Goal: Transaction & Acquisition: Book appointment/travel/reservation

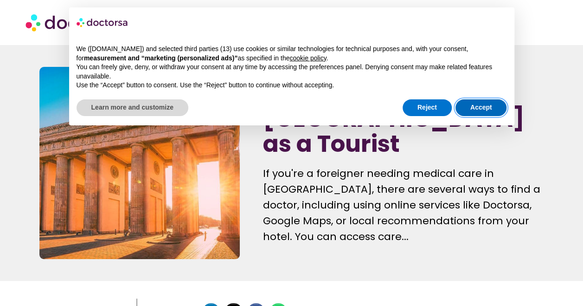
click at [488, 106] on button "Accept" at bounding box center [480, 107] width 51 height 17
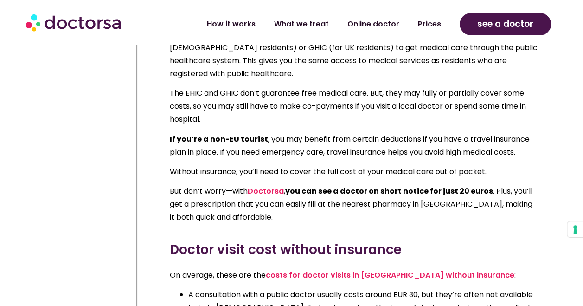
scroll to position [830, 0]
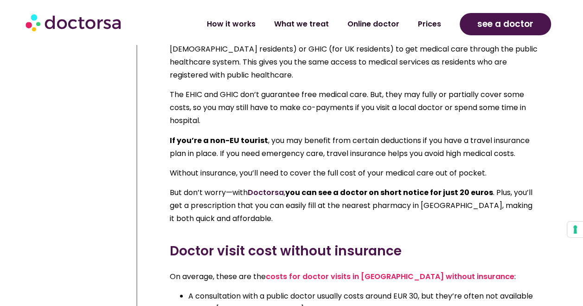
click at [268, 186] on link "Doctorsa" at bounding box center [266, 191] width 36 height 11
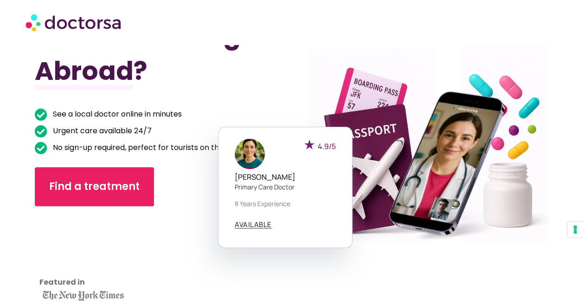
scroll to position [76, 0]
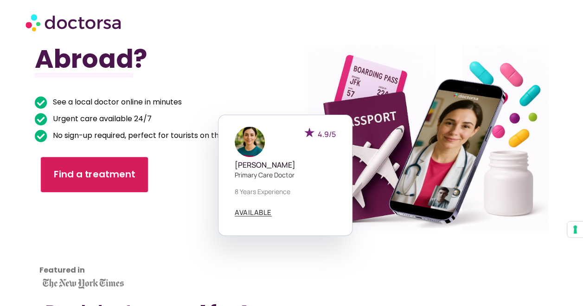
click at [105, 171] on span "Find a treatment" at bounding box center [95, 174] width 82 height 13
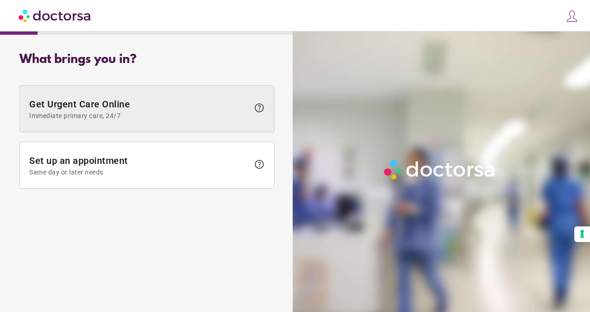
click at [260, 108] on span "help" at bounding box center [259, 107] width 11 height 11
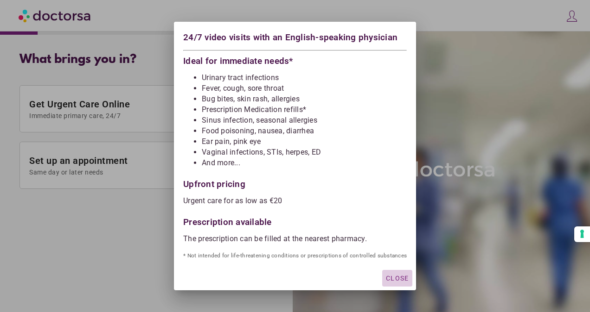
click at [394, 278] on span "Close" at bounding box center [397, 278] width 23 height 7
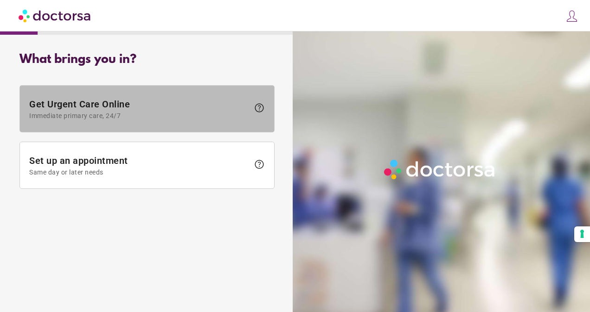
click at [111, 106] on span "Get Urgent Care Online Immediate primary care, 24/7" at bounding box center [139, 109] width 220 height 21
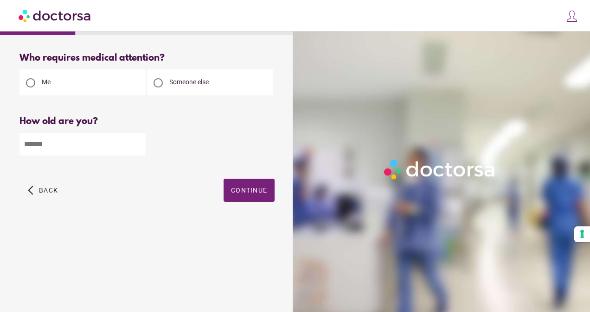
click at [56, 145] on input "number" at bounding box center [82, 144] width 126 height 23
type input "**"
click at [243, 191] on span "Continue" at bounding box center [249, 190] width 36 height 7
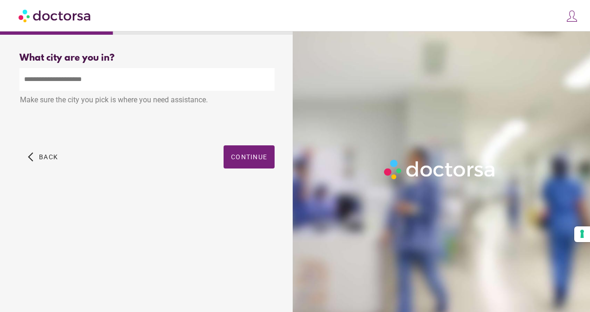
click at [99, 81] on input "text" at bounding box center [146, 79] width 255 height 23
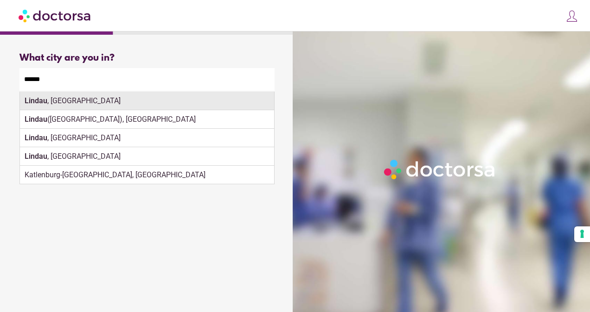
click at [76, 102] on div "Lindau , Germany" at bounding box center [147, 101] width 254 height 19
type input "**********"
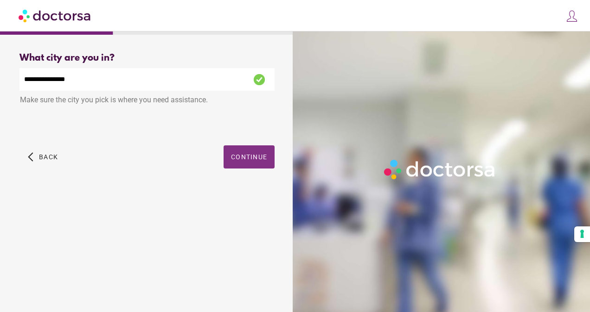
click at [247, 159] on span "Continue" at bounding box center [249, 156] width 36 height 7
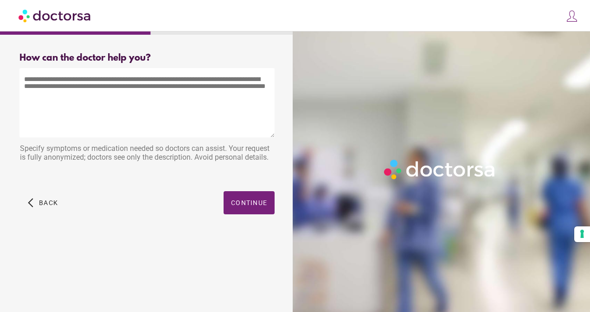
click at [60, 89] on textarea at bounding box center [146, 103] width 255 height 70
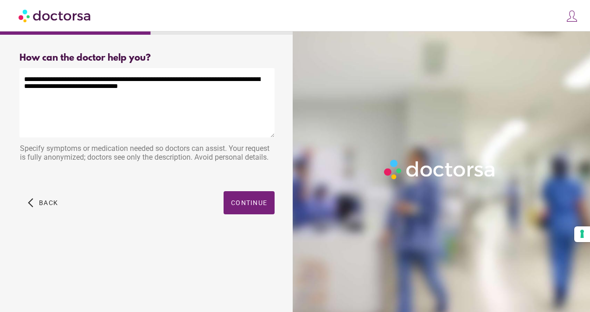
type textarea "**********"
click at [45, 150] on div "Specify symptoms or medication needed so doctors can assist. Your request is fu…" at bounding box center [146, 154] width 255 height 29
click at [249, 203] on span "Continue" at bounding box center [249, 202] width 36 height 7
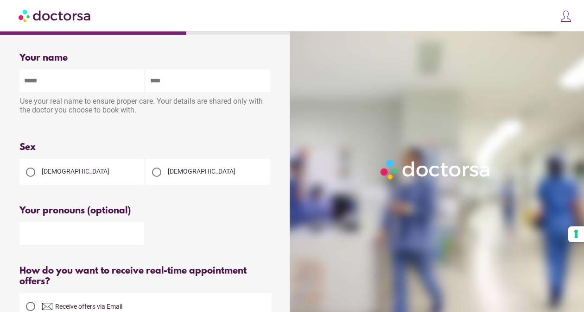
click at [45, 76] on input "text" at bounding box center [81, 81] width 125 height 23
type input "***"
type input "******"
click at [35, 172] on div at bounding box center [30, 172] width 19 height 19
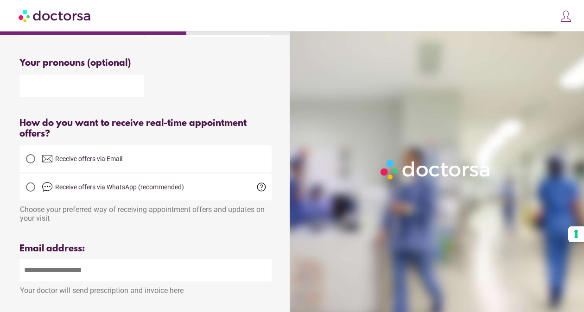
scroll to position [147, 0]
click at [29, 163] on div at bounding box center [30, 159] width 9 height 9
click at [57, 273] on input "email" at bounding box center [145, 271] width 252 height 23
type input "**********"
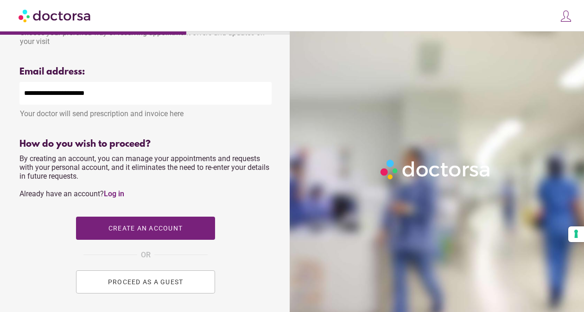
scroll to position [363, 0]
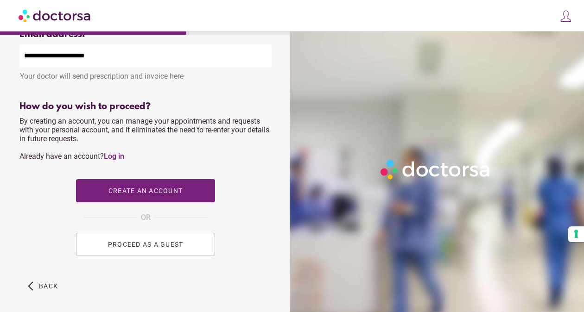
click at [157, 249] on span "PROCEED AS A GUEST" at bounding box center [146, 244] width 76 height 7
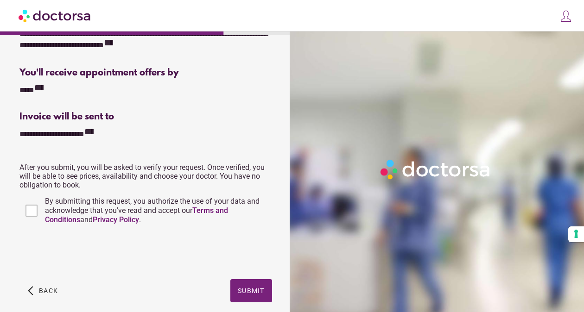
scroll to position [200, 0]
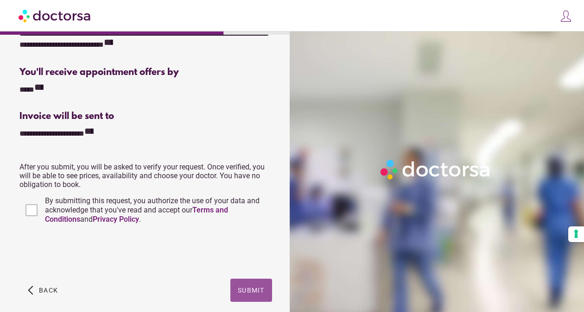
click at [255, 291] on span "Submit" at bounding box center [251, 290] width 27 height 7
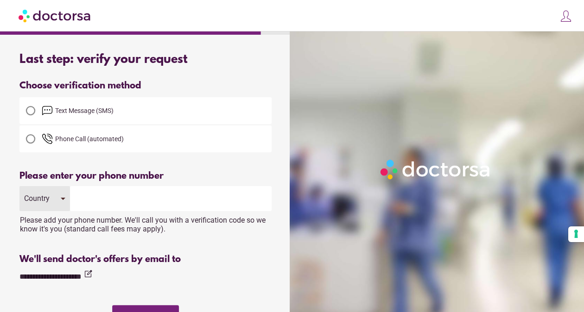
click at [64, 199] on div "Country" at bounding box center [44, 198] width 51 height 25
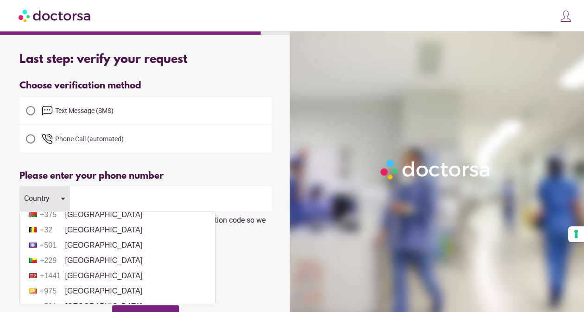
scroll to position [362, 0]
click at [31, 113] on div at bounding box center [30, 110] width 9 height 9
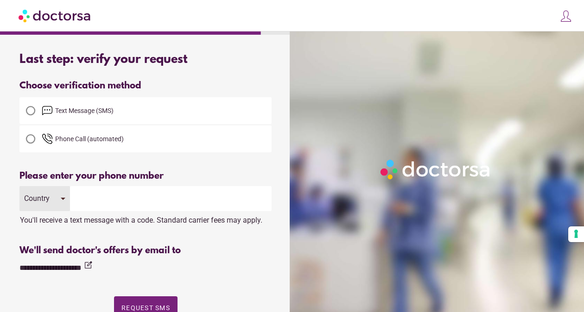
click at [57, 198] on div "Country" at bounding box center [44, 198] width 51 height 25
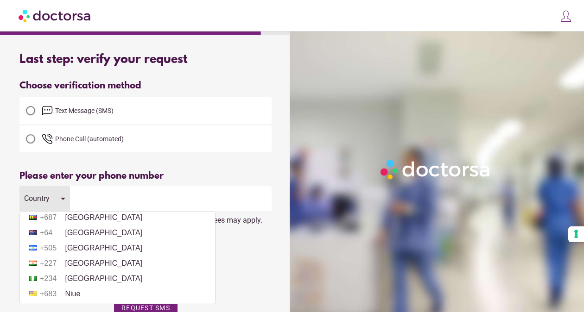
scroll to position [2379, 0]
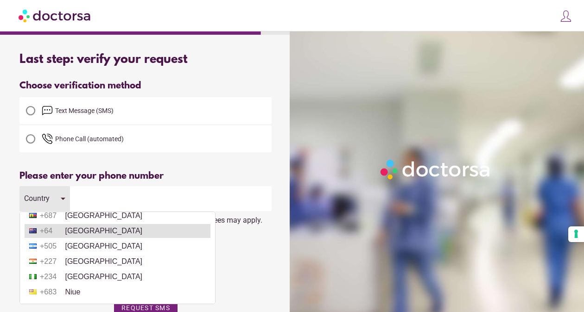
click at [80, 238] on li "+64 New Zealand" at bounding box center [118, 231] width 186 height 14
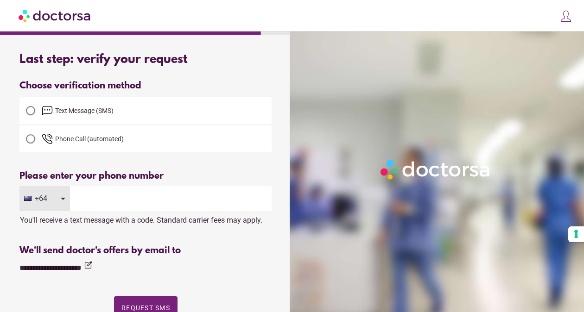
click at [136, 204] on input "tel" at bounding box center [171, 198] width 202 height 25
type input "********"
click at [258, 145] on label "Phone Call (automated)" at bounding box center [145, 139] width 252 height 22
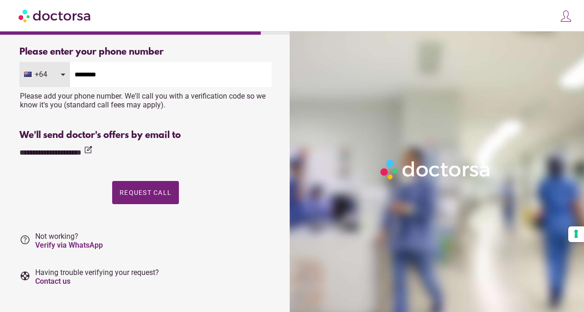
scroll to position [121, 0]
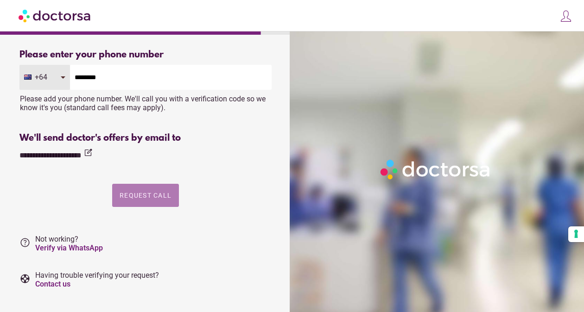
click at [148, 196] on span "Request Call" at bounding box center [146, 195] width 52 height 7
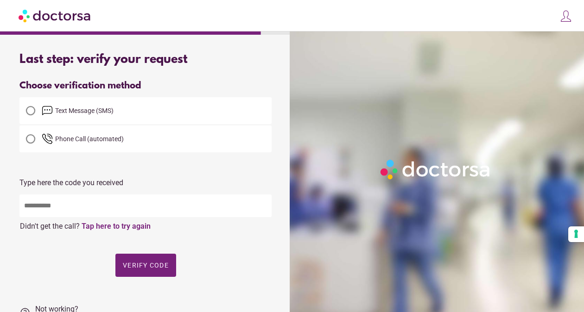
click at [32, 112] on div at bounding box center [30, 110] width 9 height 9
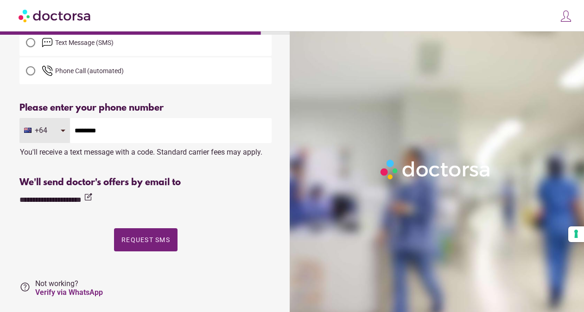
scroll to position [74, 0]
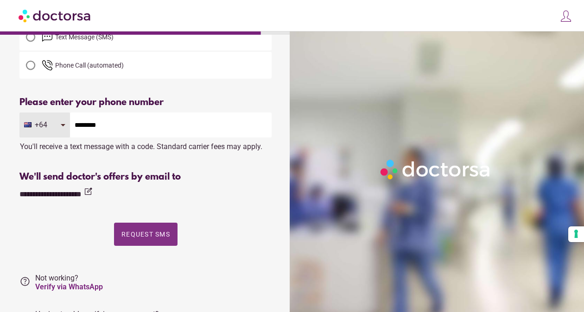
click at [147, 233] on span "Request SMS" at bounding box center [145, 234] width 49 height 7
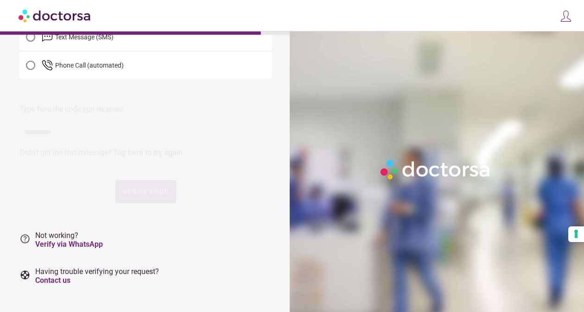
scroll to position [0, 0]
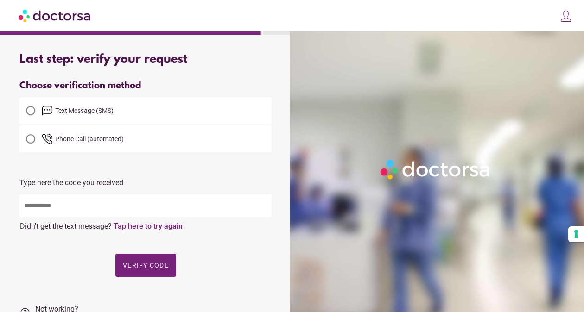
click at [51, 211] on input "text" at bounding box center [145, 206] width 252 height 23
type input "*****"
click at [148, 262] on span "button" at bounding box center [145, 265] width 61 height 23
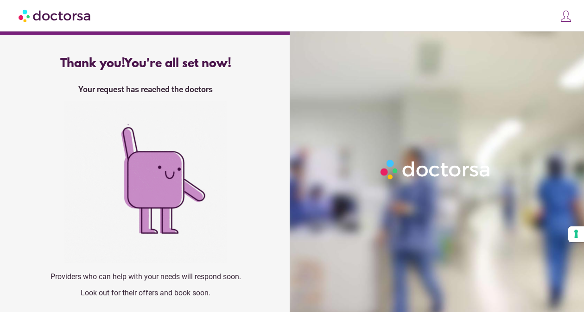
scroll to position [5, 0]
